Goal: Task Accomplishment & Management: Manage account settings

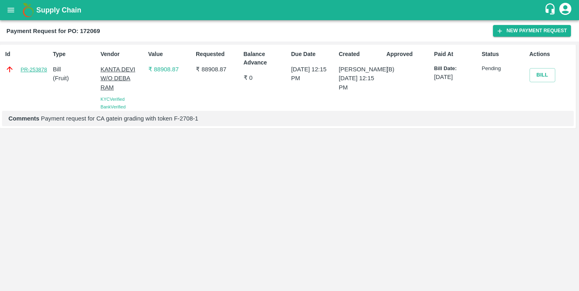
click at [29, 66] on link "PR-253878" at bounding box center [34, 70] width 27 height 8
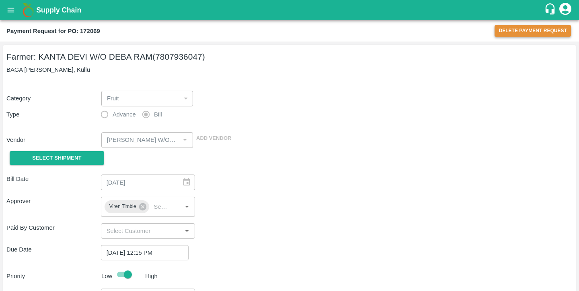
click at [521, 32] on button "Delete Payment Request" at bounding box center [533, 31] width 76 height 12
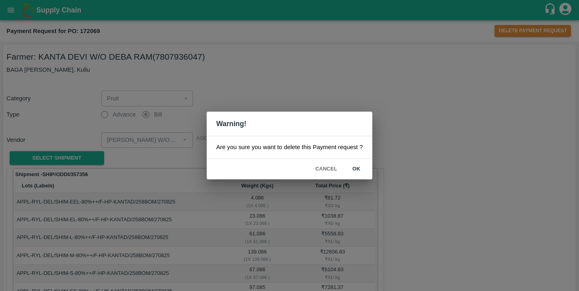
click at [358, 165] on button "ok" at bounding box center [357, 169] width 26 height 14
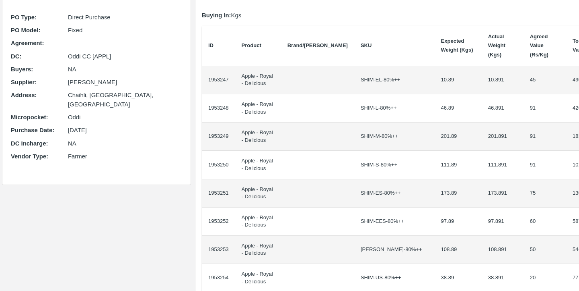
scroll to position [68, 0]
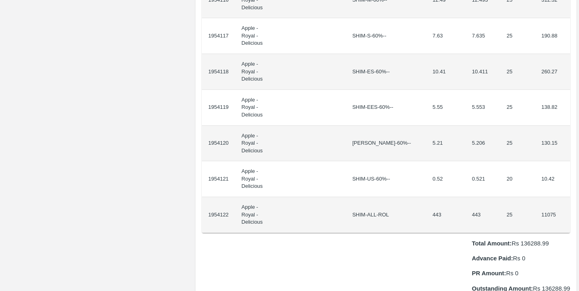
scroll to position [861, 0]
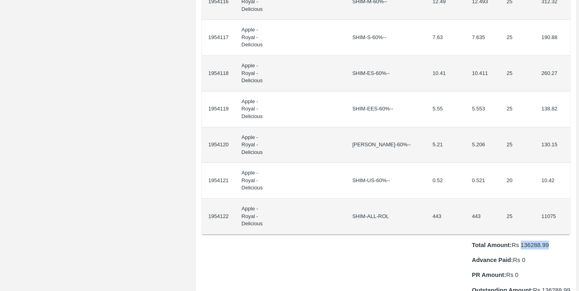
drag, startPoint x: 520, startPoint y: 34, endPoint x: 551, endPoint y: 34, distance: 31.0
click at [551, 240] on p "Total Amount: Rs 136288.99" at bounding box center [521, 244] width 98 height 9
copy p "136288.99"
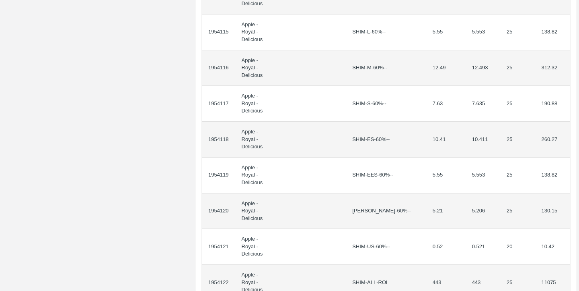
scroll to position [793, 0]
